Goal: Task Accomplishment & Management: Complete application form

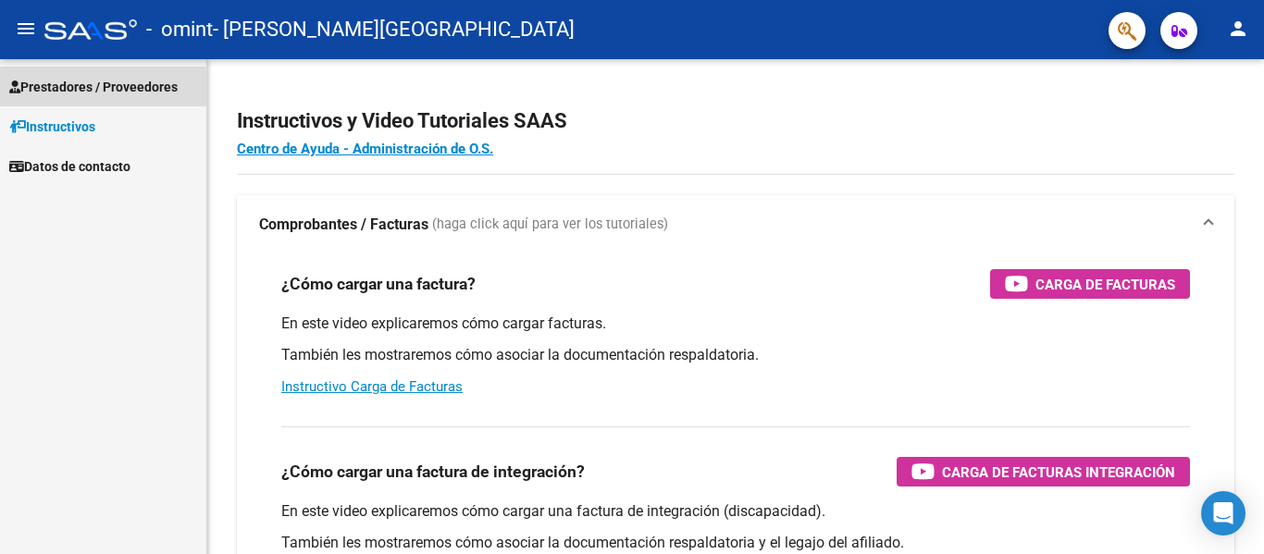
click at [101, 84] on span "Prestadores / Proveedores" at bounding box center [93, 87] width 168 height 20
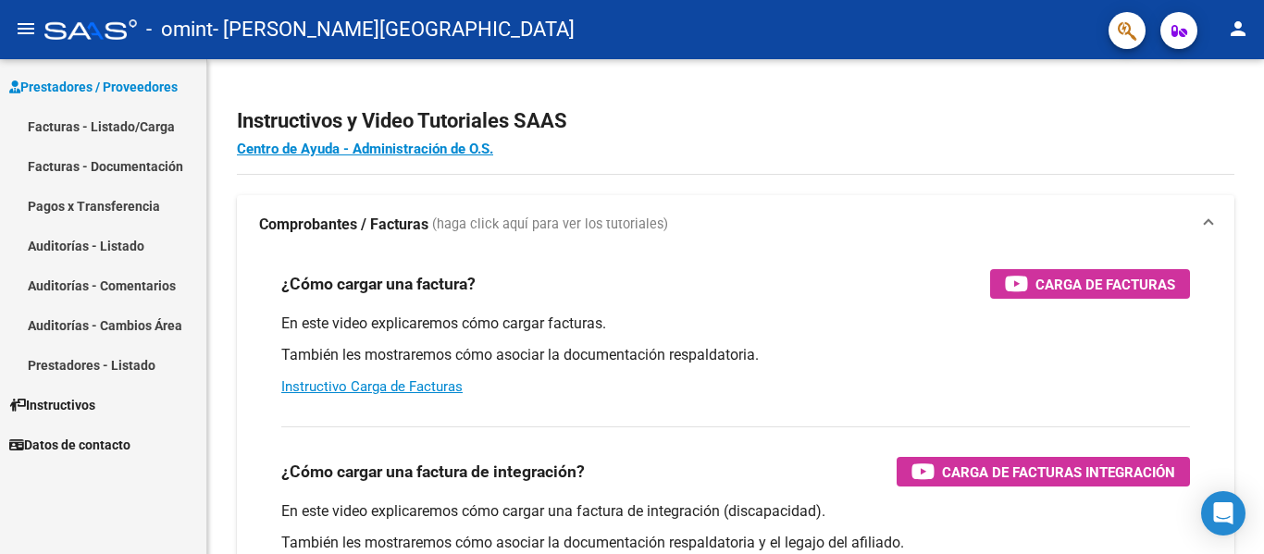
click at [108, 130] on link "Facturas - Listado/Carga" at bounding box center [103, 126] width 206 height 40
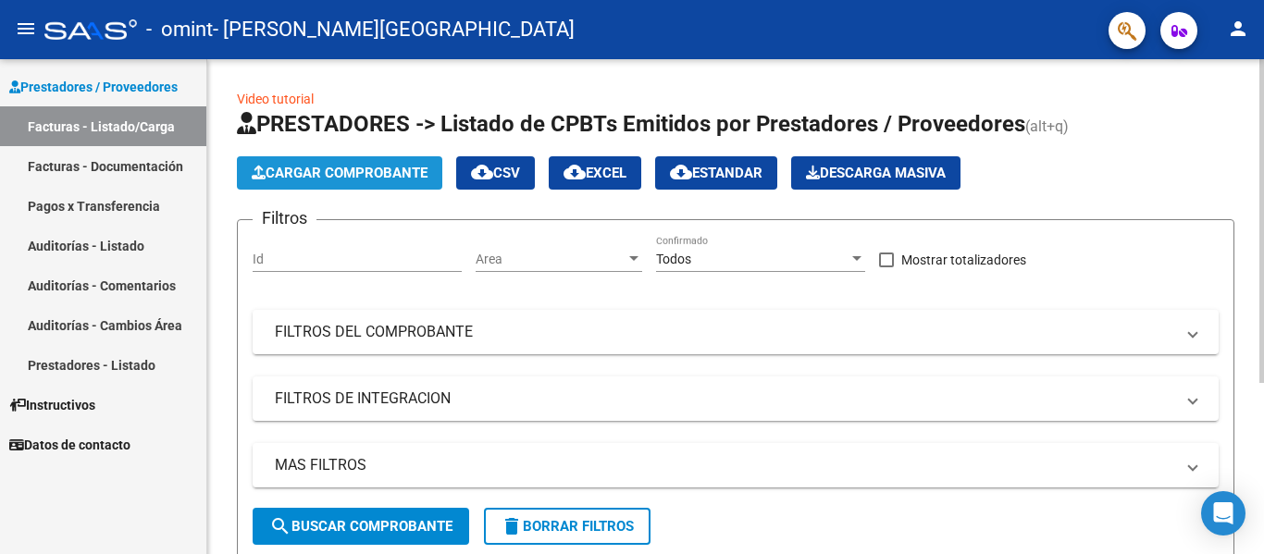
click at [347, 168] on span "Cargar Comprobante" at bounding box center [340, 173] width 176 height 17
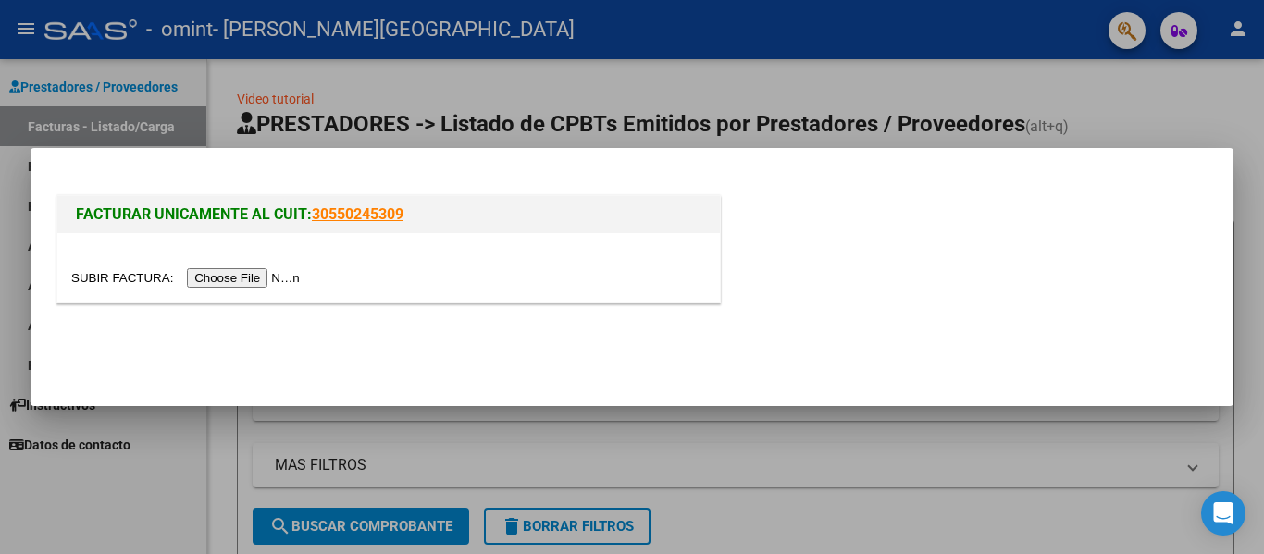
click at [297, 275] on input "file" at bounding box center [188, 277] width 234 height 19
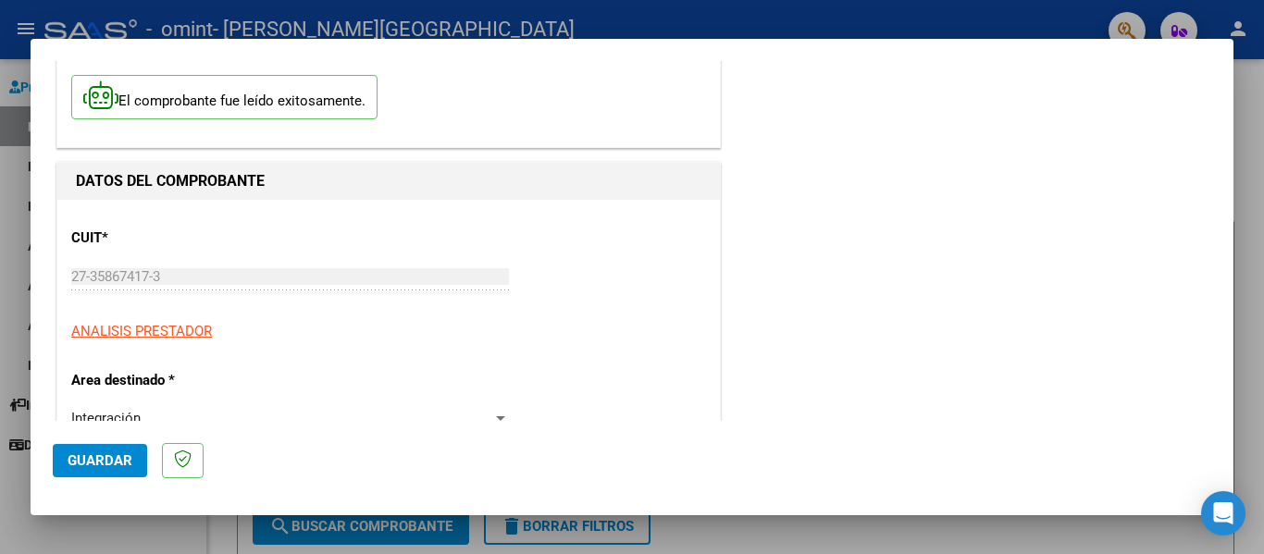
scroll to position [185, 0]
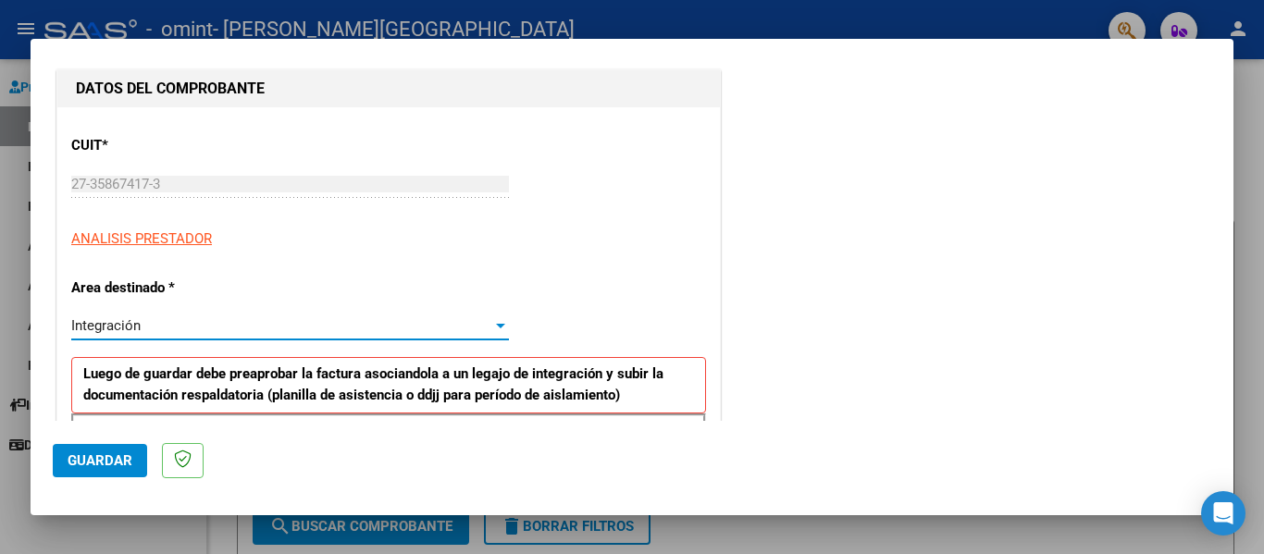
click at [140, 321] on span "Integración" at bounding box center [105, 325] width 69 height 17
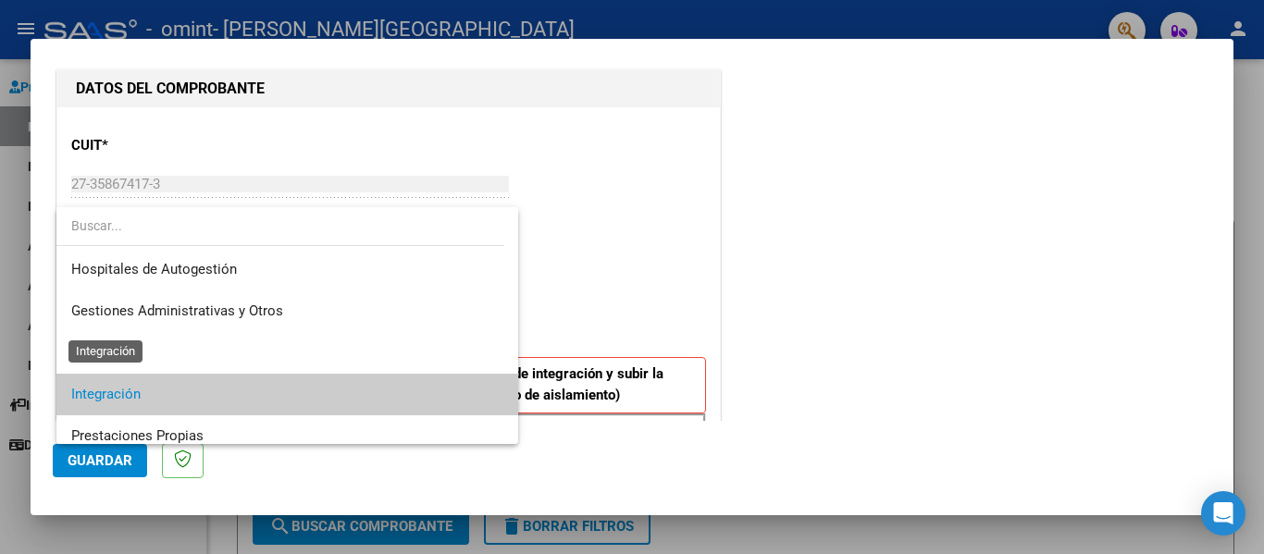
scroll to position [69, 0]
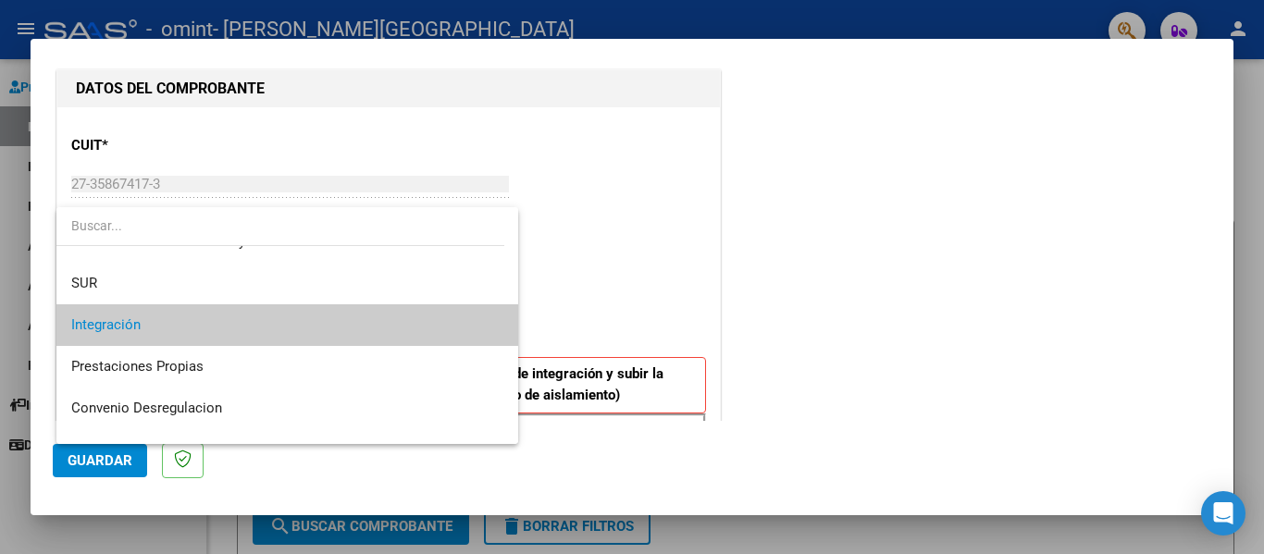
click at [165, 328] on span "Integración" at bounding box center [287, 326] width 432 height 42
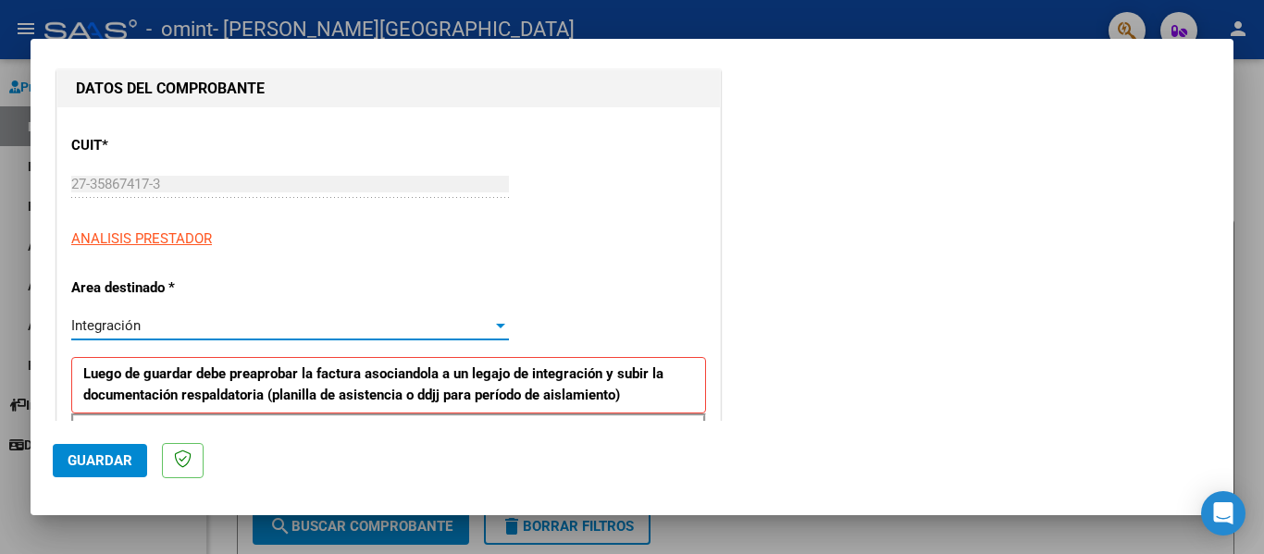
click at [155, 325] on div "Integración" at bounding box center [281, 325] width 421 height 17
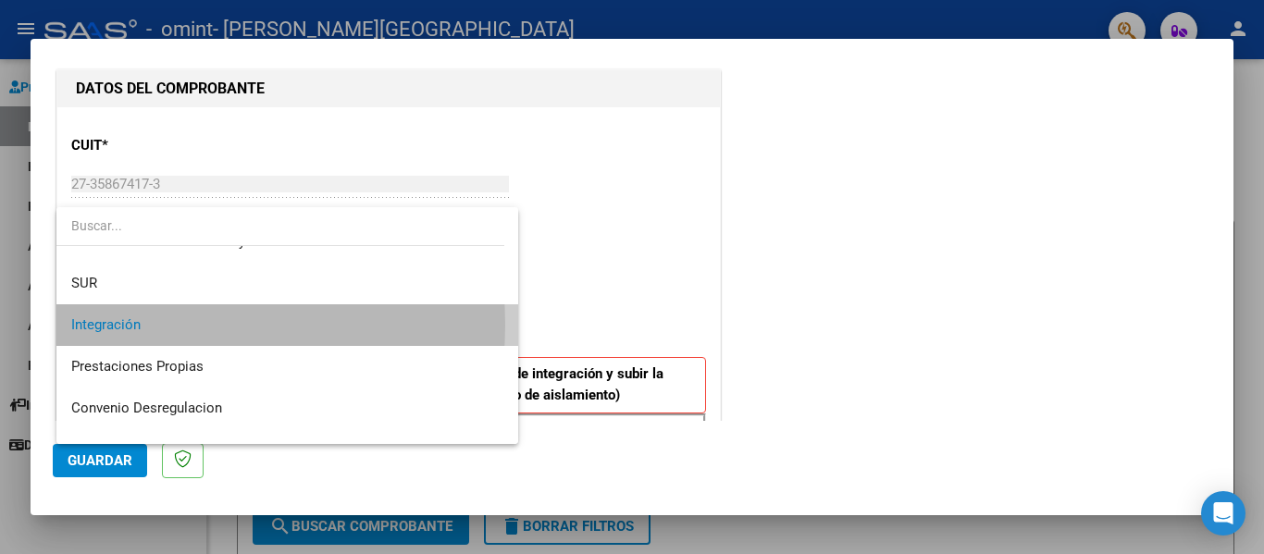
click at [155, 325] on span "Integración" at bounding box center [287, 326] width 432 height 42
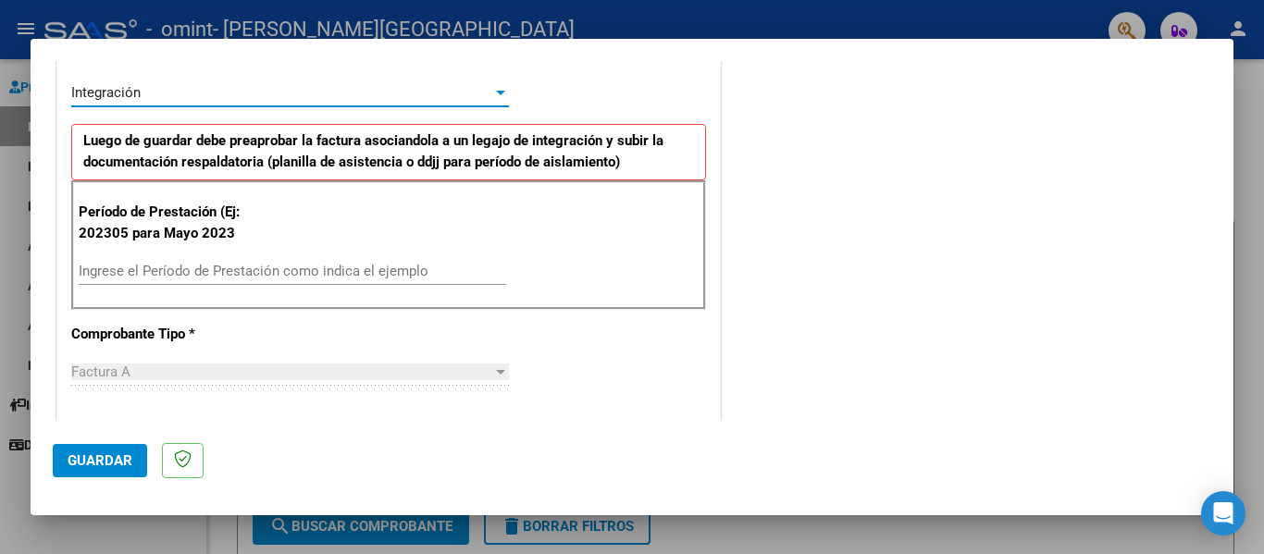
scroll to position [463, 0]
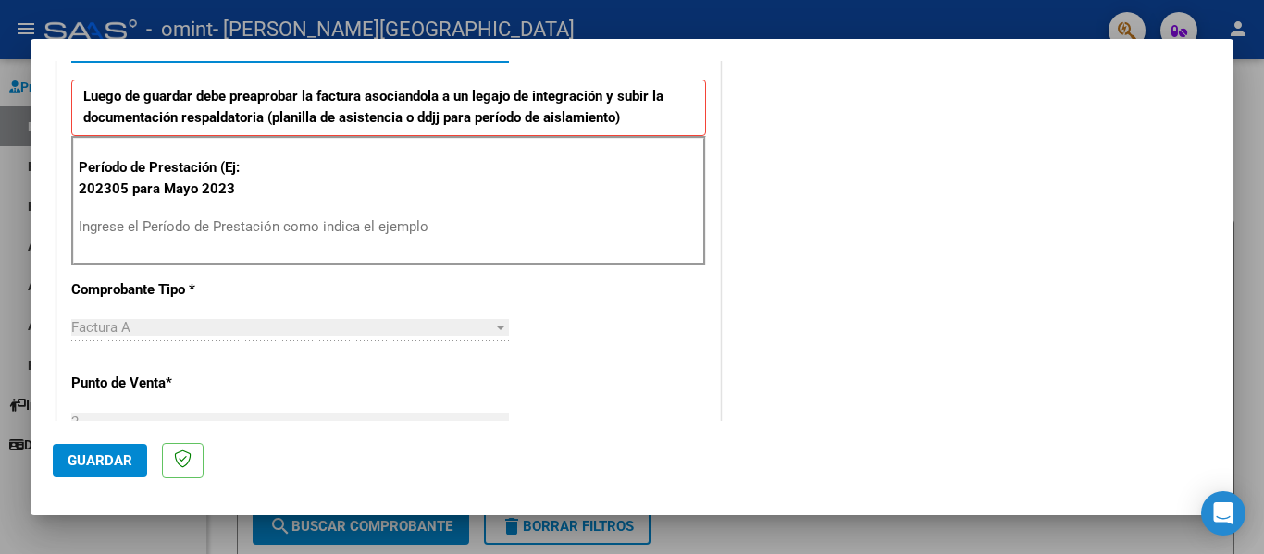
click at [284, 226] on input "Ingrese el Período de Prestación como indica el ejemplo" at bounding box center [293, 226] width 428 height 17
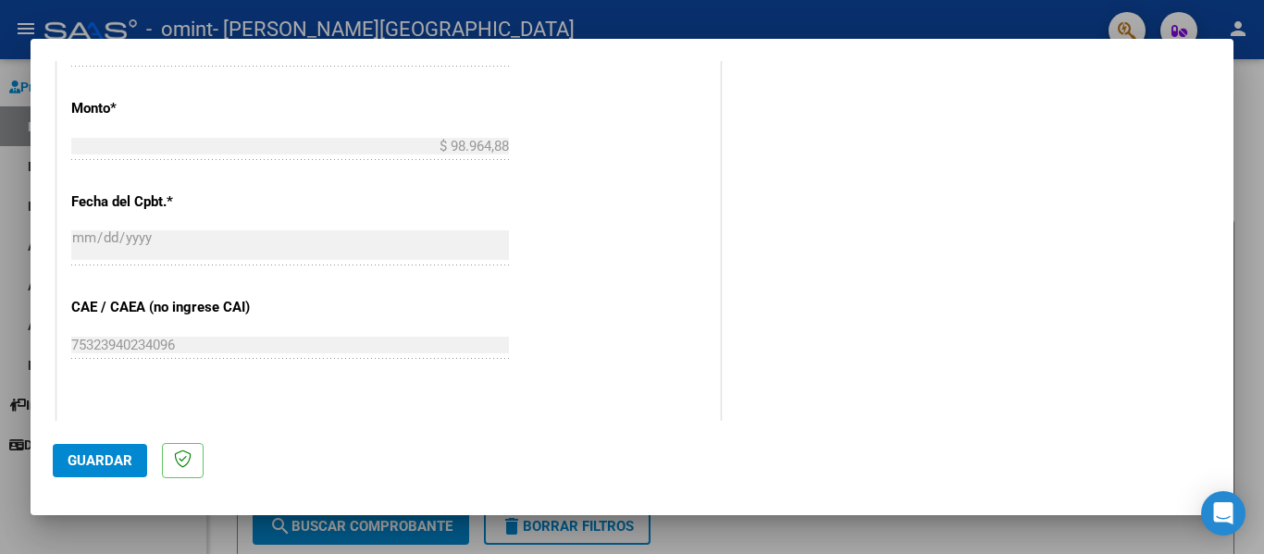
scroll to position [1018, 0]
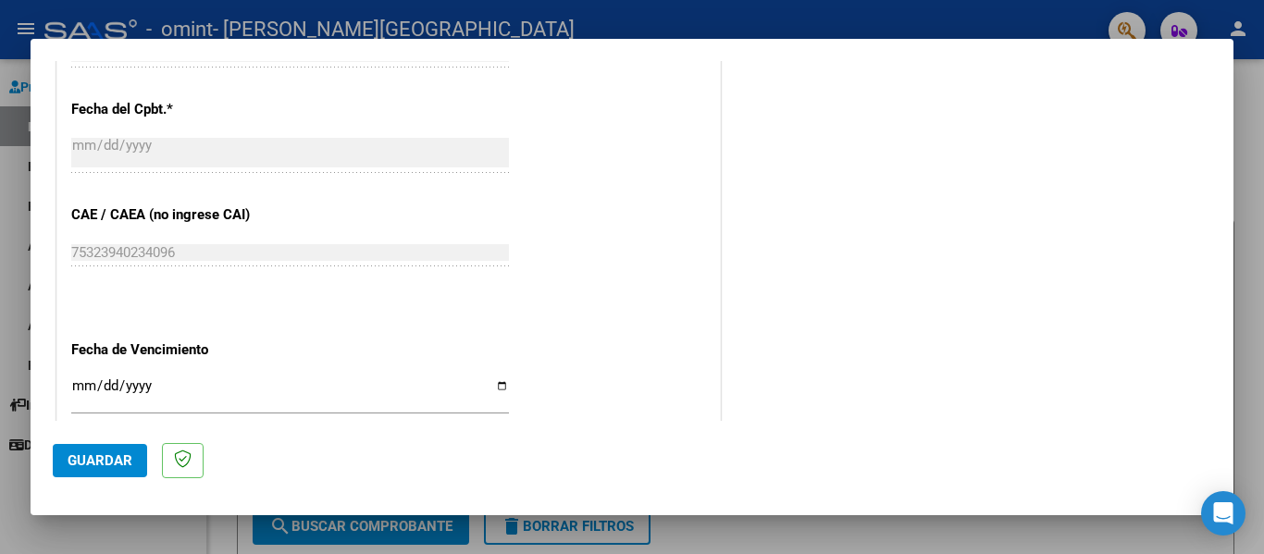
type input "202507"
click at [147, 385] on input "Ingresar la fecha" at bounding box center [290, 394] width 438 height 30
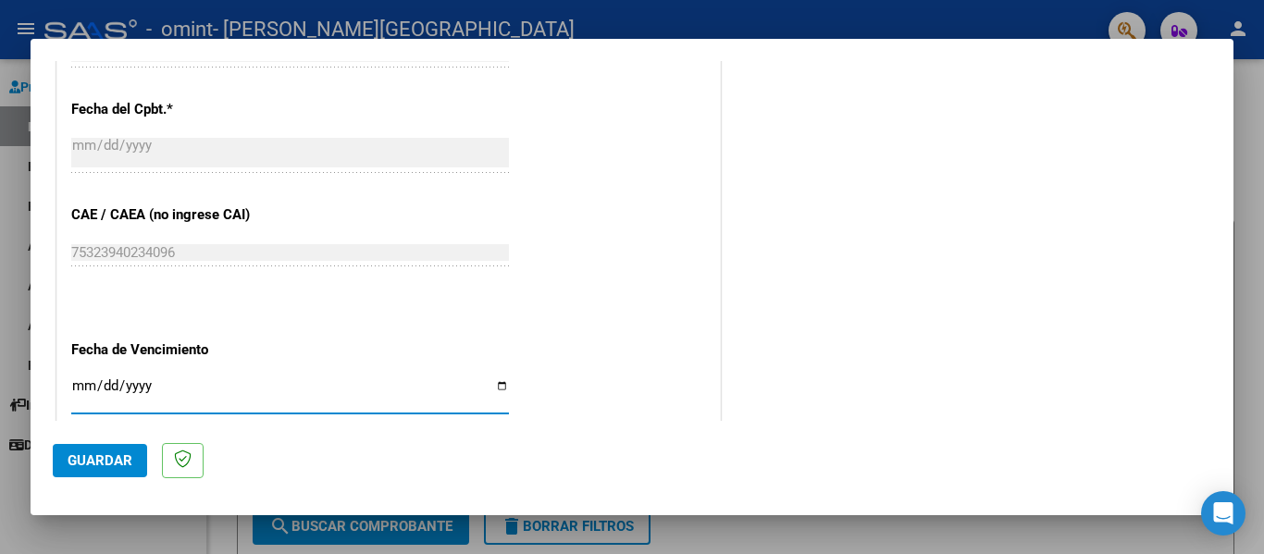
click at [496, 387] on input "Ingresar la fecha" at bounding box center [290, 394] width 438 height 30
type input "[DATE]"
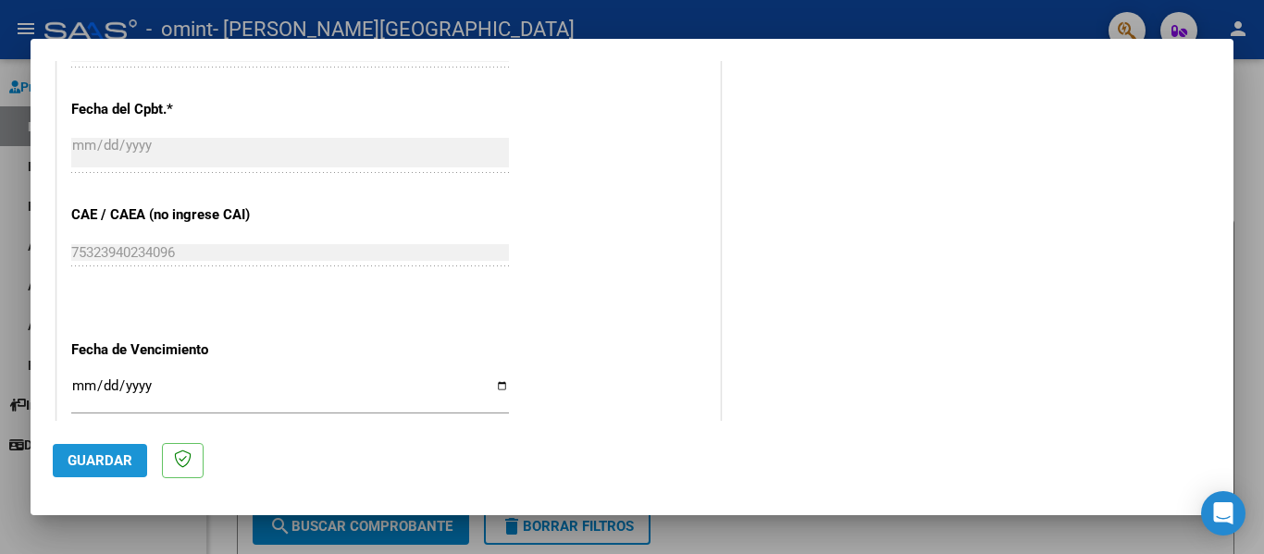
click at [93, 460] on span "Guardar" at bounding box center [100, 461] width 65 height 17
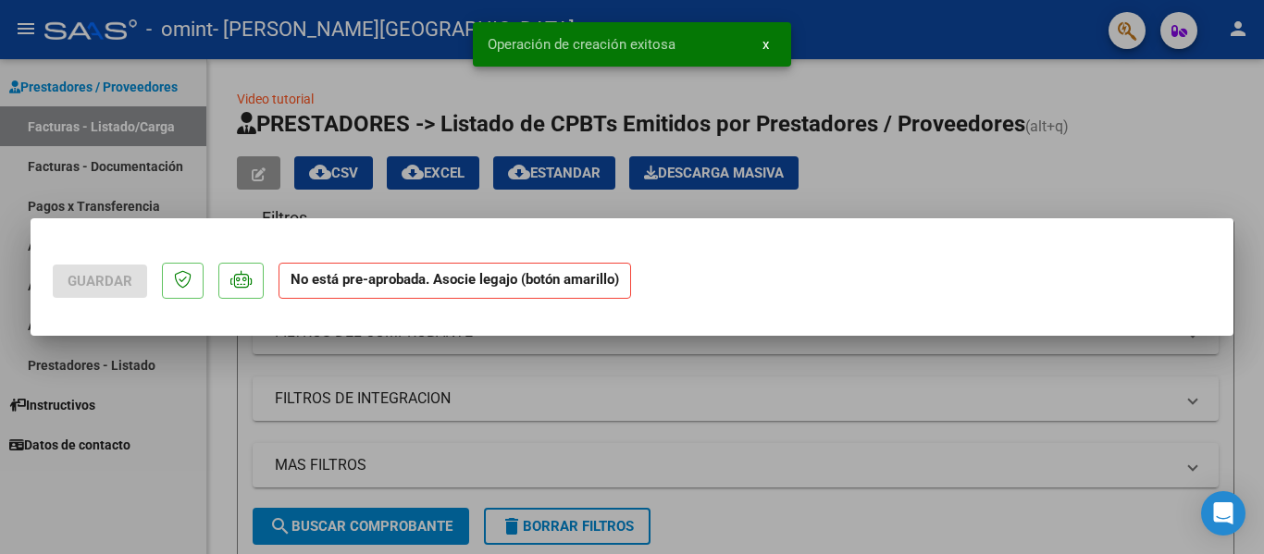
scroll to position [0, 0]
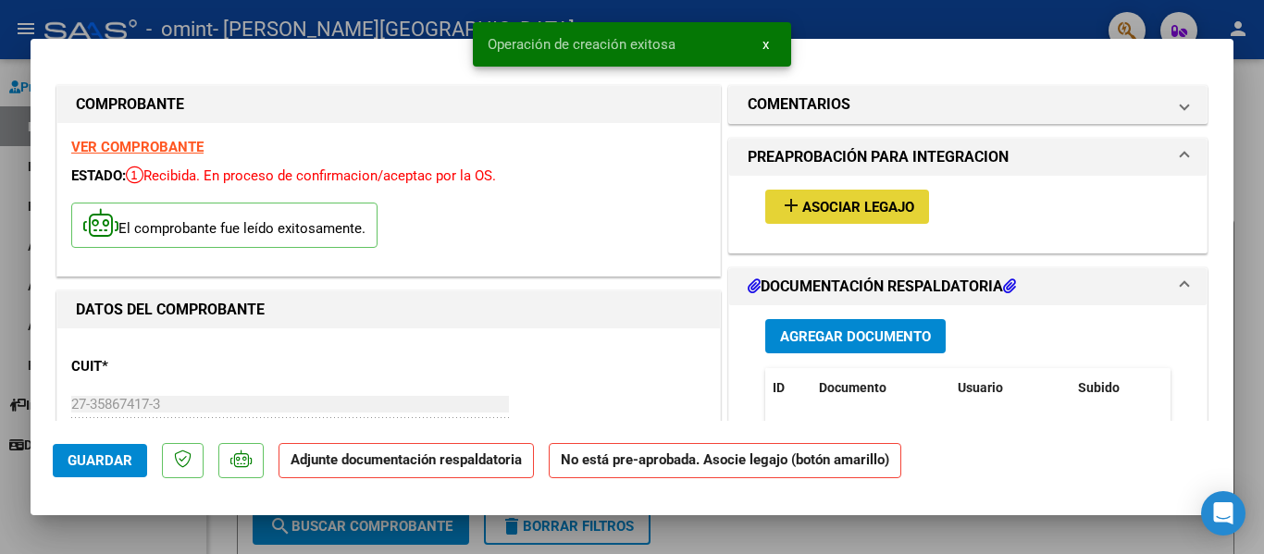
click at [792, 205] on mat-icon "add" at bounding box center [791, 205] width 22 height 22
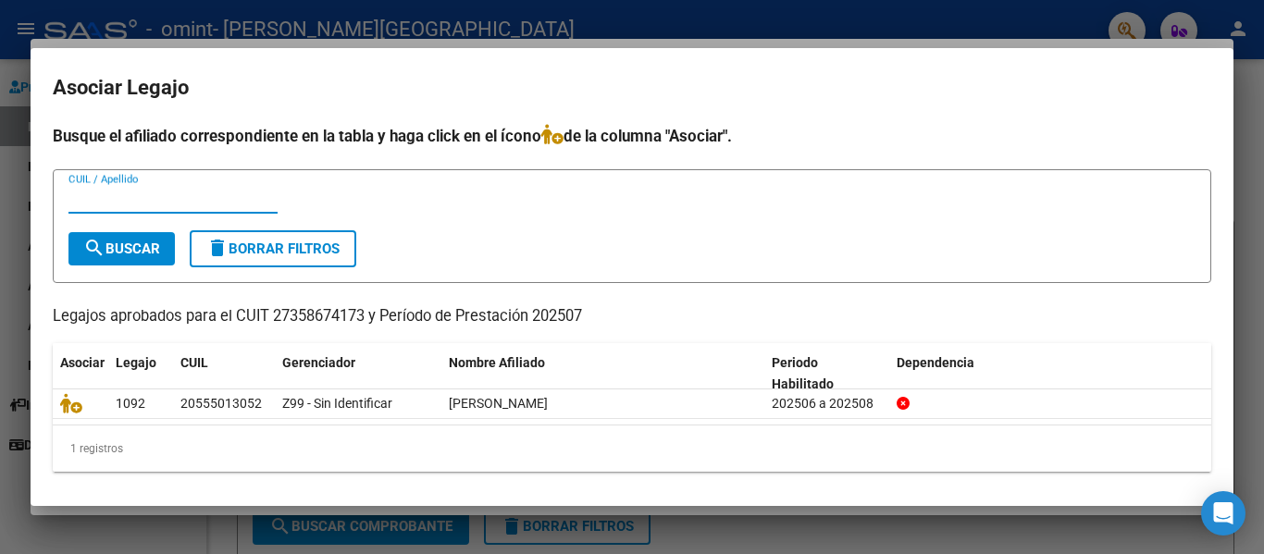
click at [116, 199] on input "CUIL / Apellido" at bounding box center [172, 199] width 209 height 17
click at [146, 198] on input "CUIL / Apellido" at bounding box center [172, 199] width 209 height 17
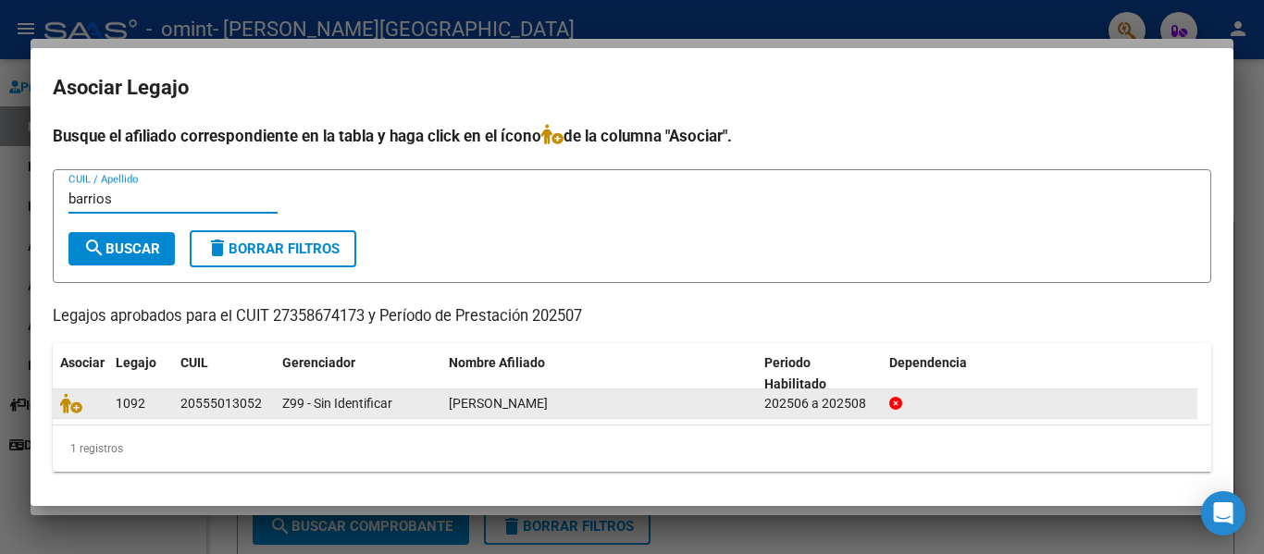
scroll to position [4, 0]
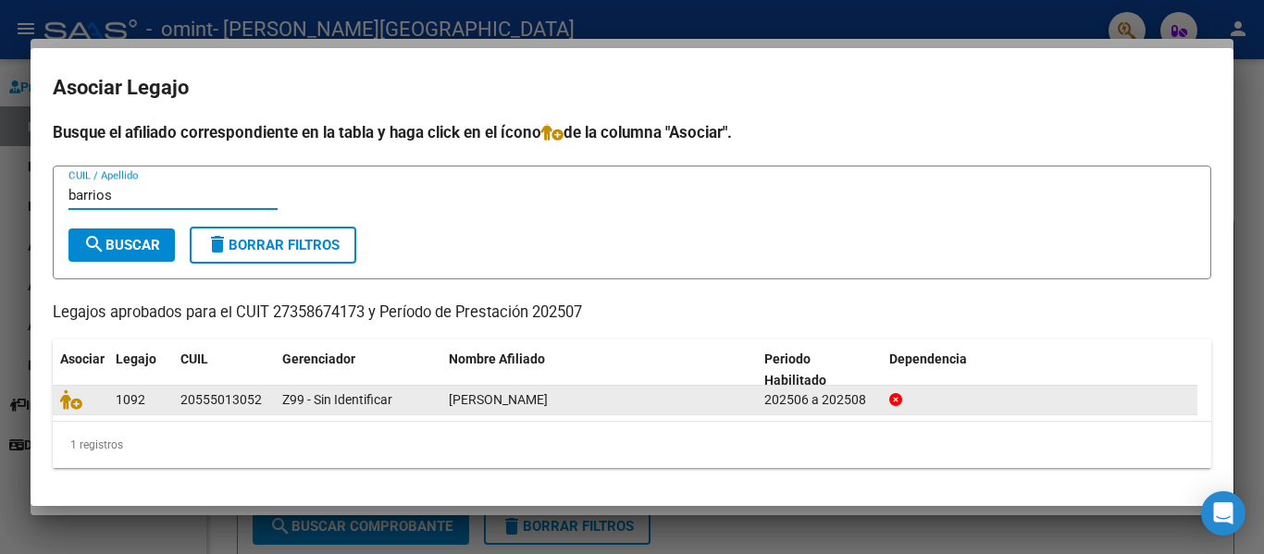
type input "barrios"
click at [258, 398] on div "20555013052" at bounding box center [220, 400] width 81 height 21
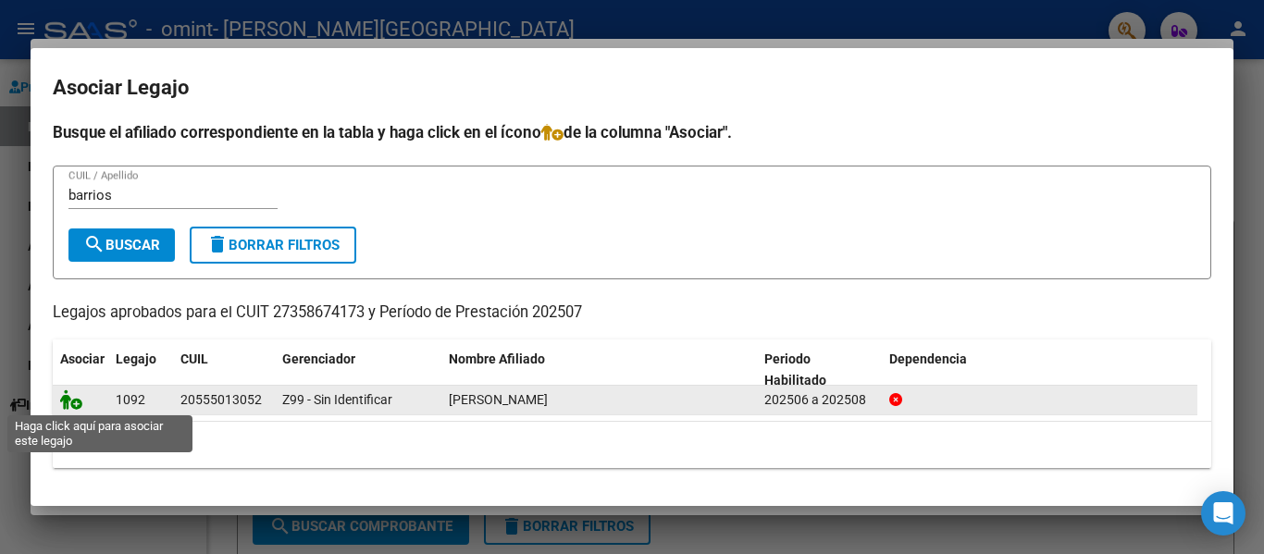
click at [75, 406] on icon at bounding box center [71, 400] width 22 height 20
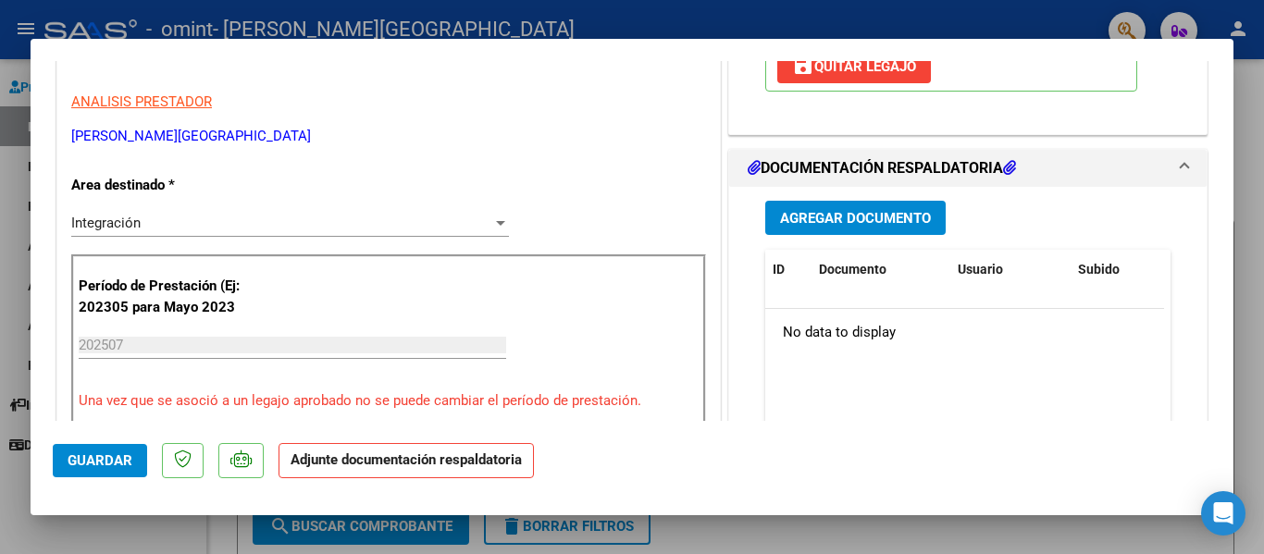
scroll to position [370, 0]
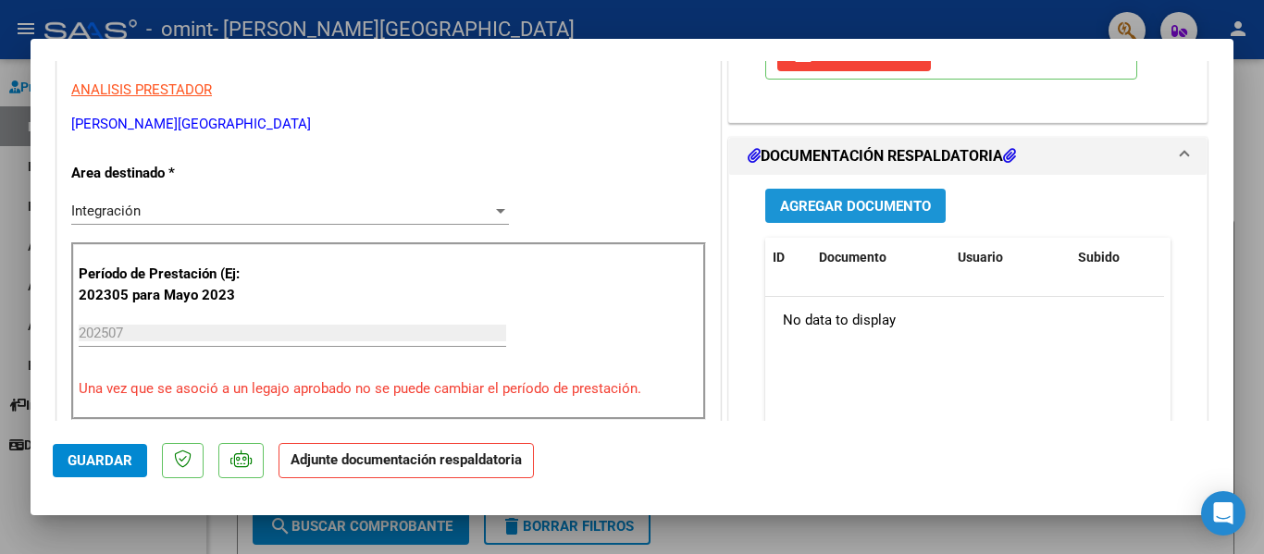
click at [900, 205] on span "Agregar Documento" at bounding box center [855, 206] width 151 height 17
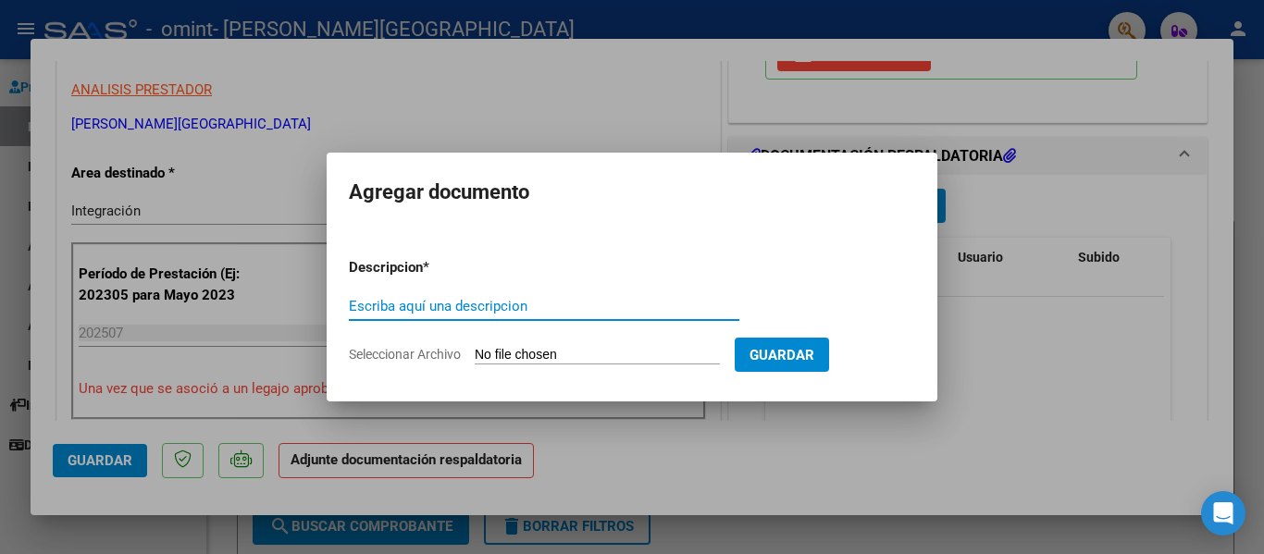
click at [457, 305] on input "Escriba aquí una descripcion" at bounding box center [544, 306] width 391 height 17
type input "planilla de firmas"
click at [411, 353] on span "Seleccionar Archivo" at bounding box center [405, 354] width 112 height 15
click at [475, 353] on input "Seleccionar Archivo" at bounding box center [597, 356] width 245 height 18
type input "C:\fakepath\pf [PERSON_NAME].pdf"
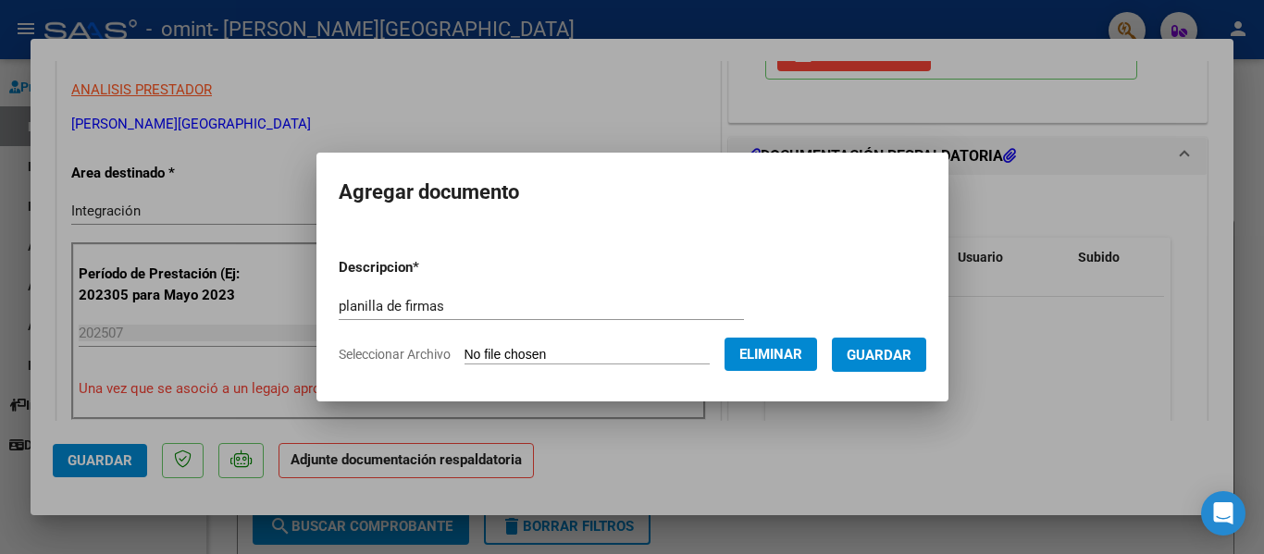
click at [879, 350] on span "Guardar" at bounding box center [879, 355] width 65 height 17
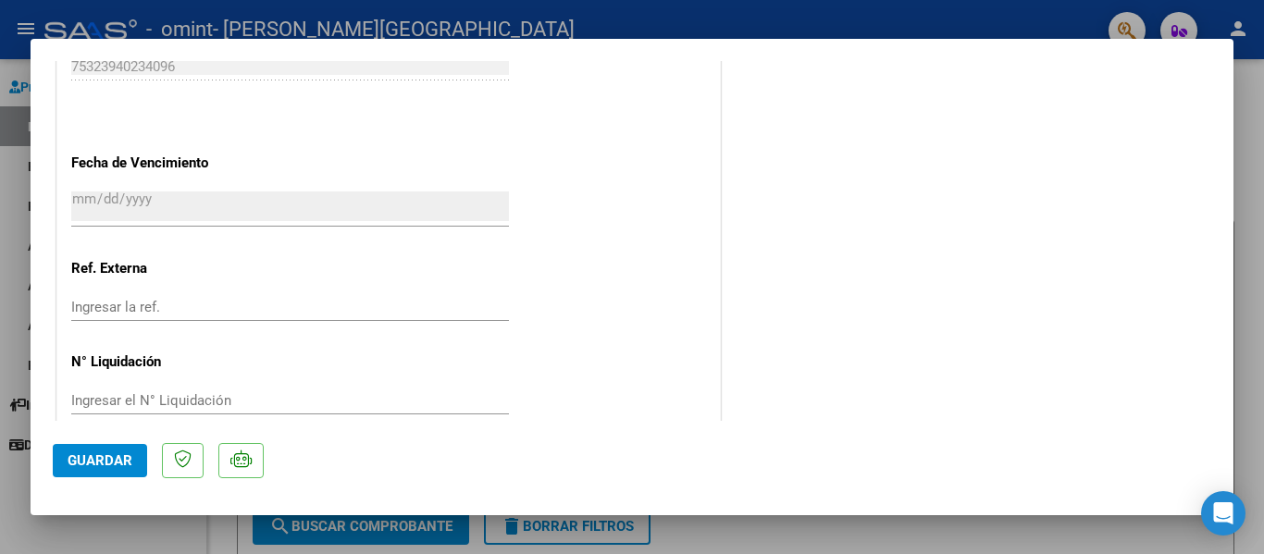
scroll to position [1297, 0]
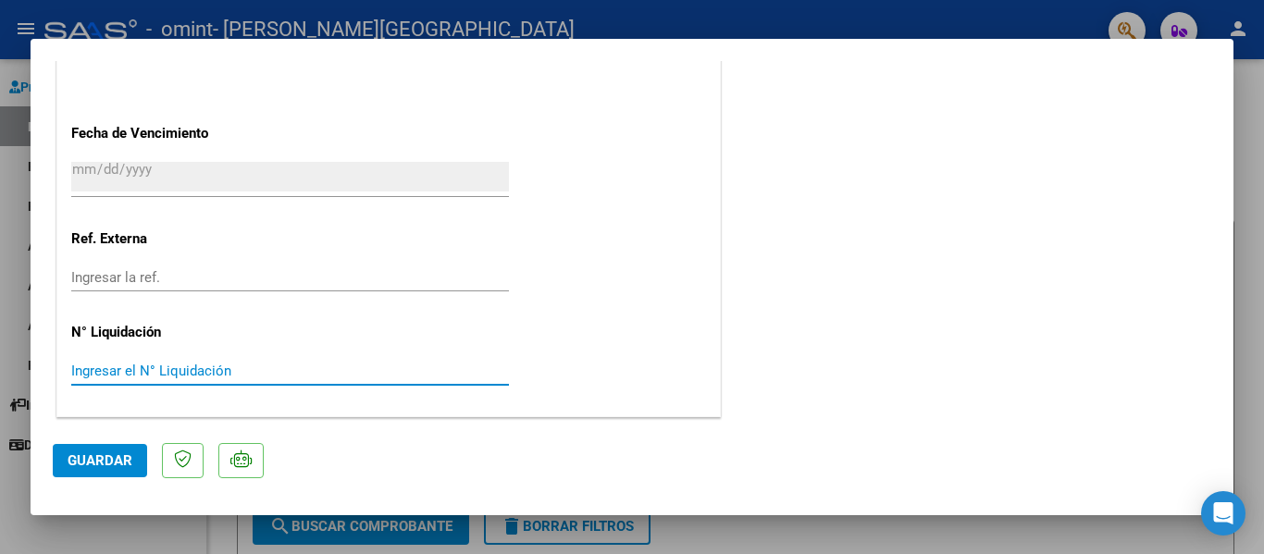
click at [243, 370] on input "Ingresar el N° Liquidación" at bounding box center [290, 371] width 438 height 17
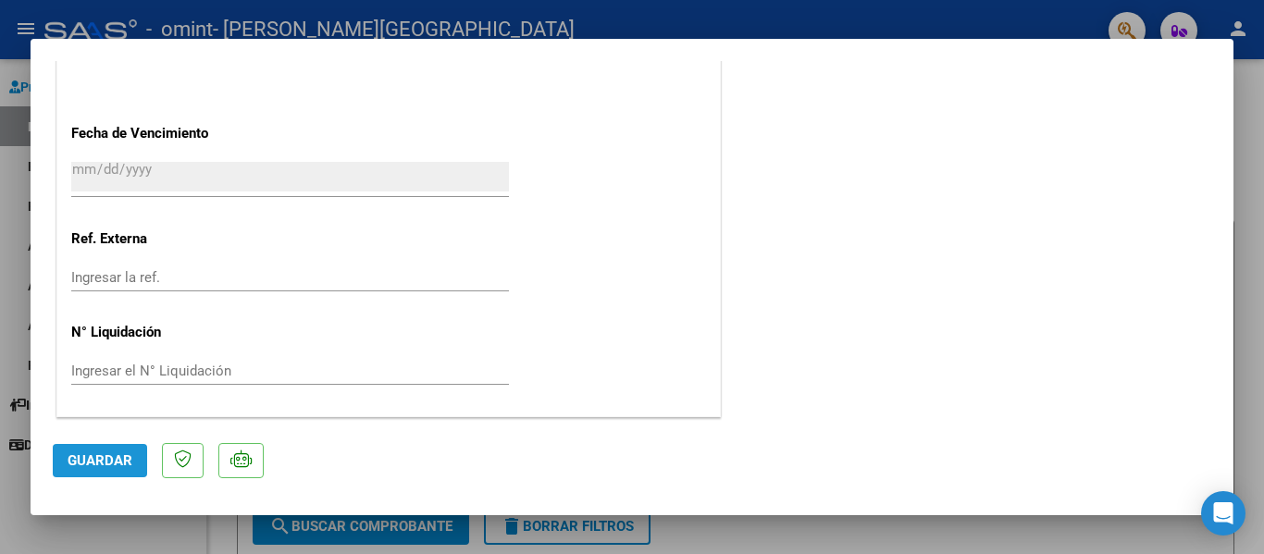
click at [76, 455] on span "Guardar" at bounding box center [100, 461] width 65 height 17
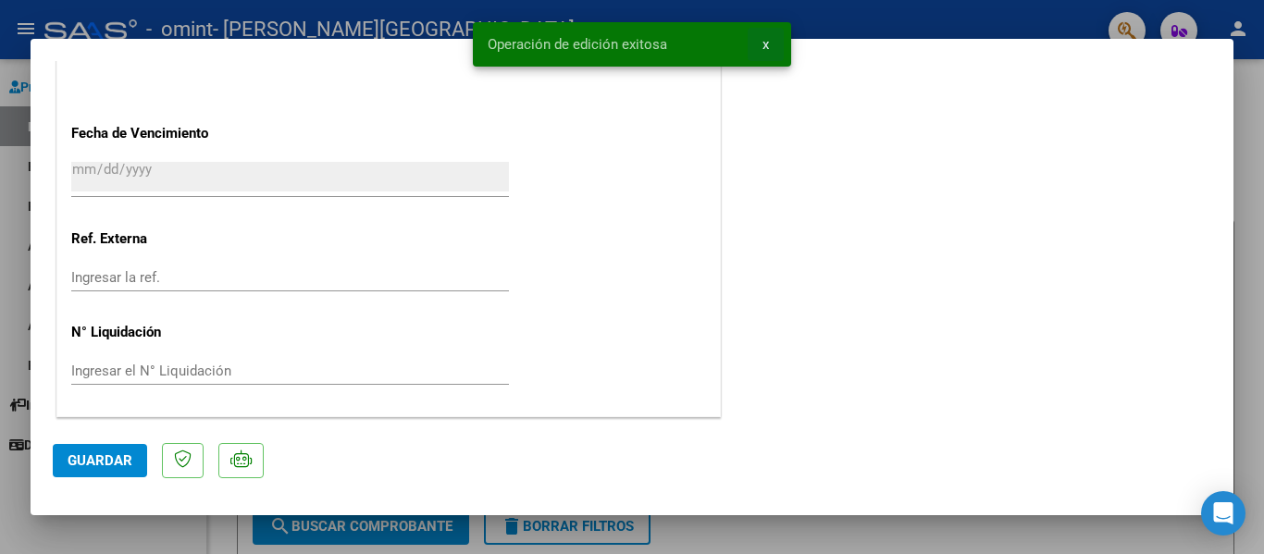
click at [770, 47] on button "x" at bounding box center [766, 44] width 36 height 33
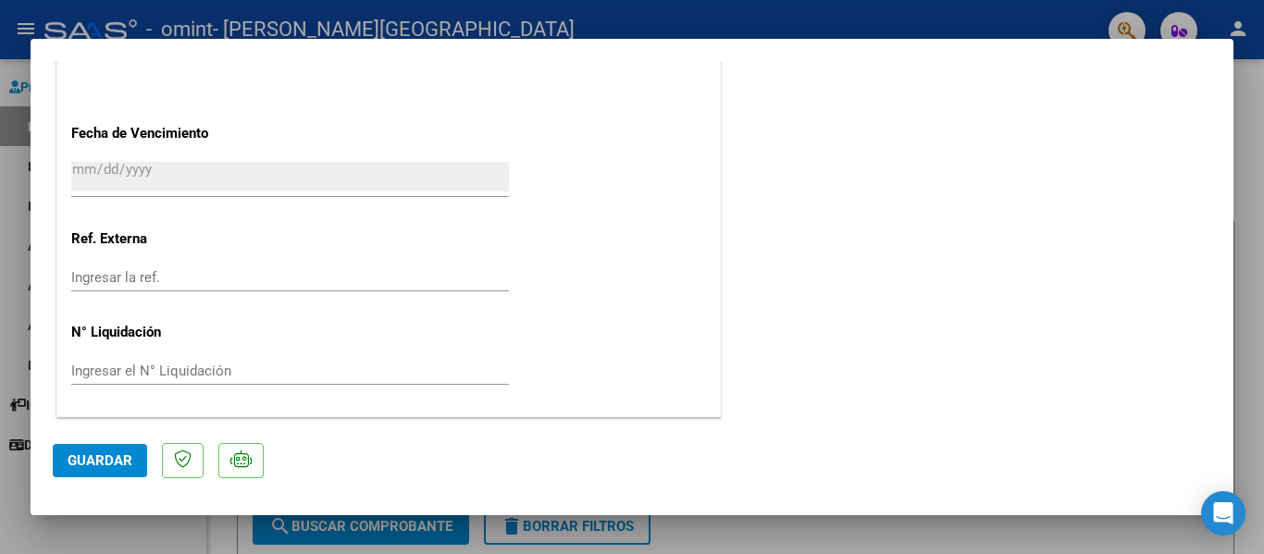
click at [0, 429] on div at bounding box center [632, 277] width 1264 height 554
type input "$ 0,00"
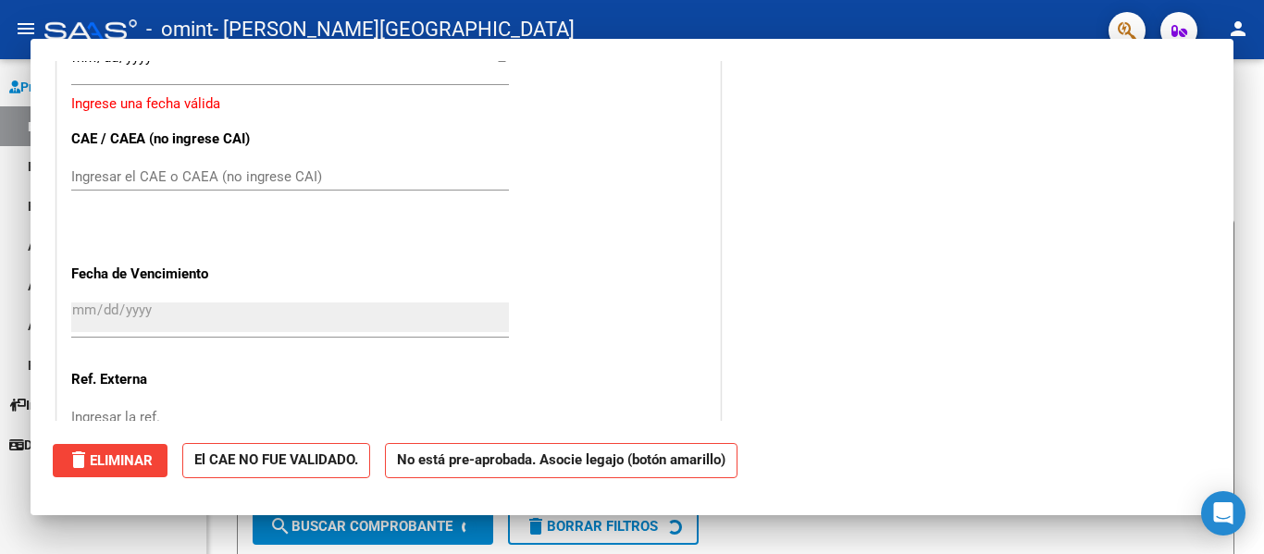
scroll to position [1437, 0]
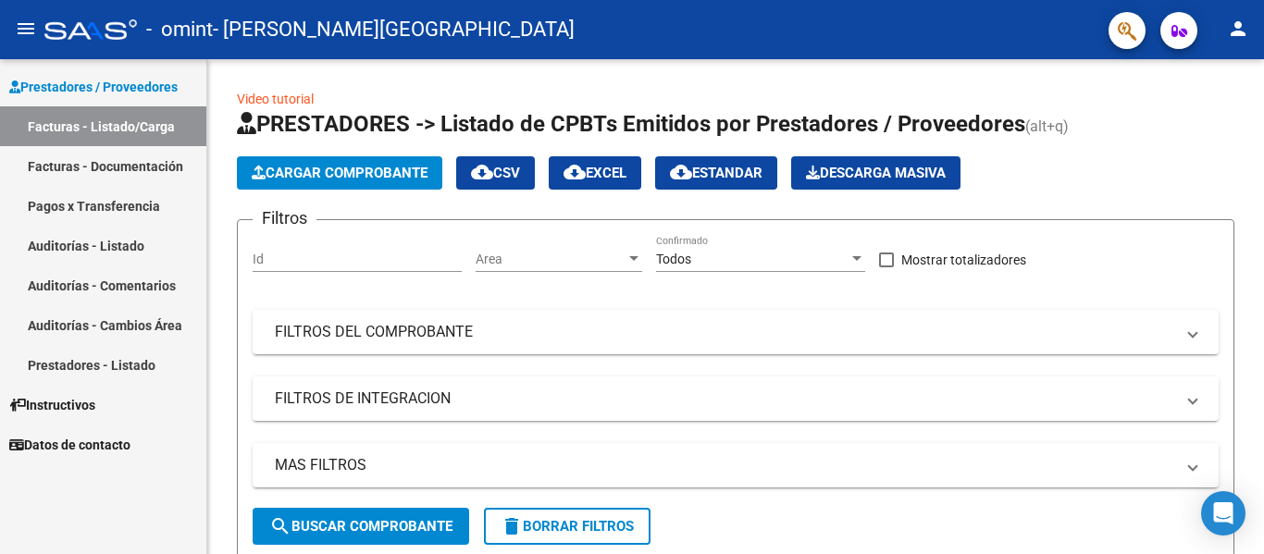
click at [138, 202] on link "Pagos x Transferencia" at bounding box center [103, 206] width 206 height 40
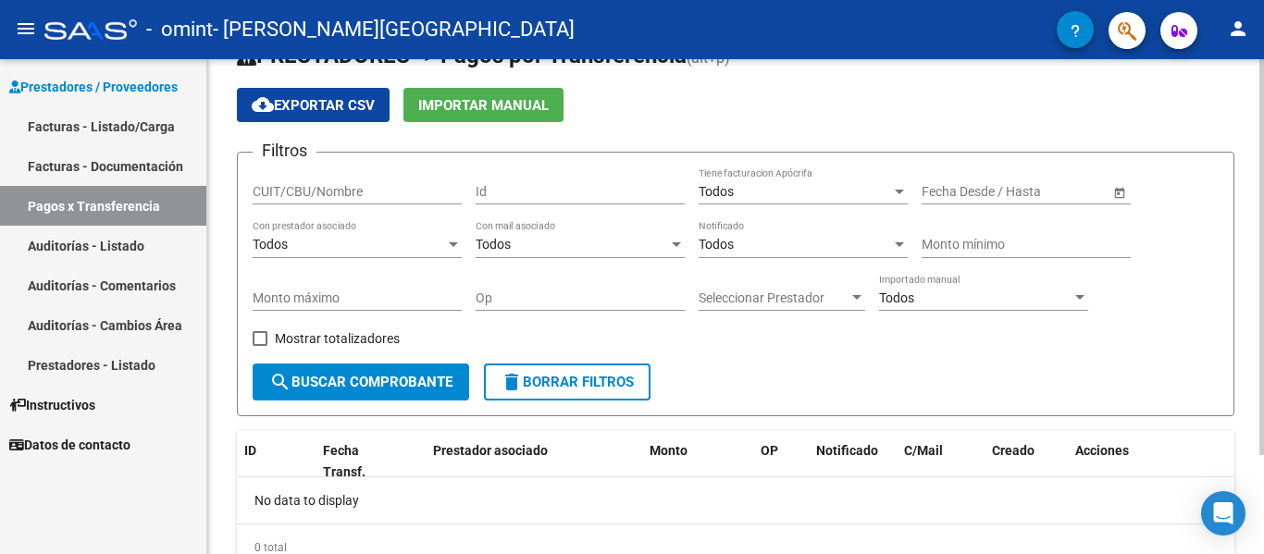
scroll to position [93, 0]
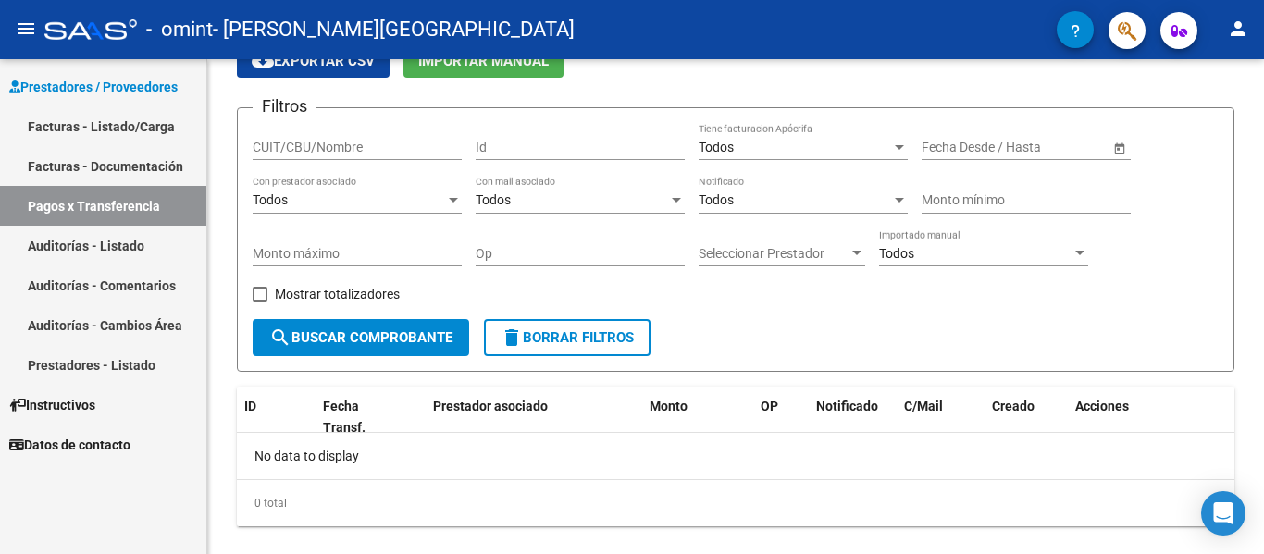
click at [154, 129] on link "Facturas - Listado/Carga" at bounding box center [103, 126] width 206 height 40
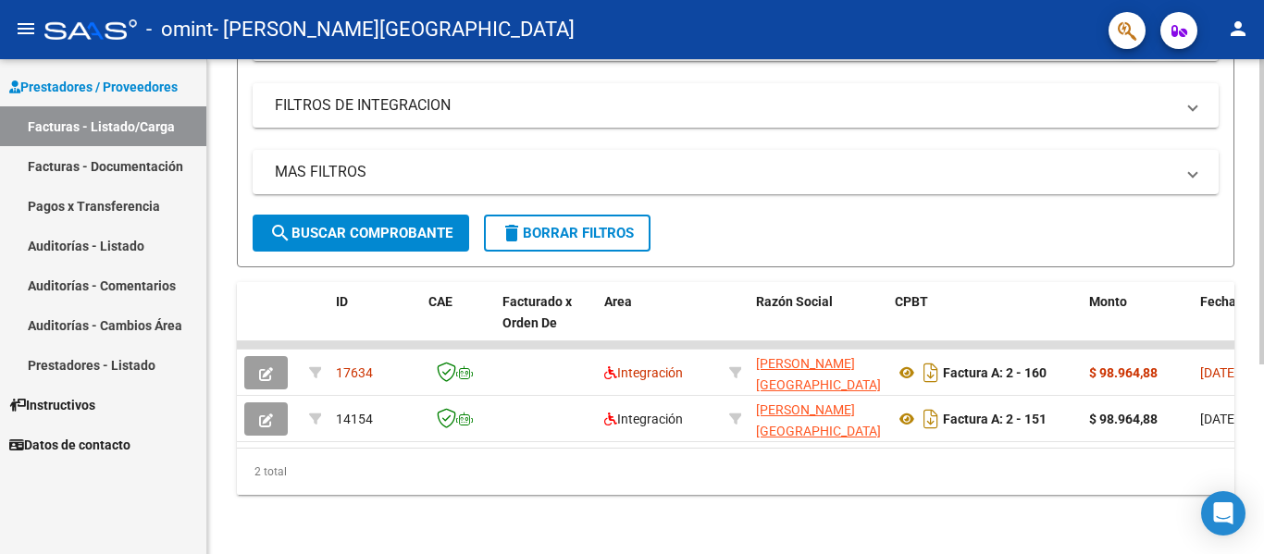
scroll to position [308, 0]
